Goal: Task Accomplishment & Management: Use online tool/utility

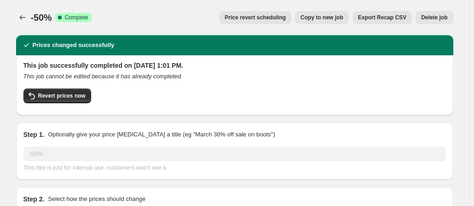
select select "percentage"
select select "collection"
